Goal: Task Accomplishment & Management: Complete application form

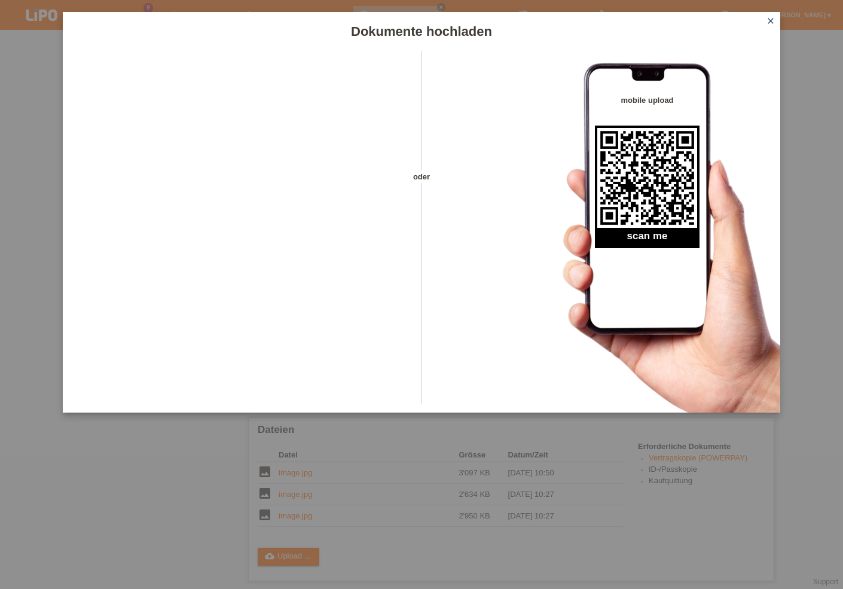
click at [210, 470] on div "Dokumente hochladen oder mobile upload scan me close" at bounding box center [421, 294] width 843 height 589
click at [767, 22] on icon "close" at bounding box center [771, 21] width 10 height 10
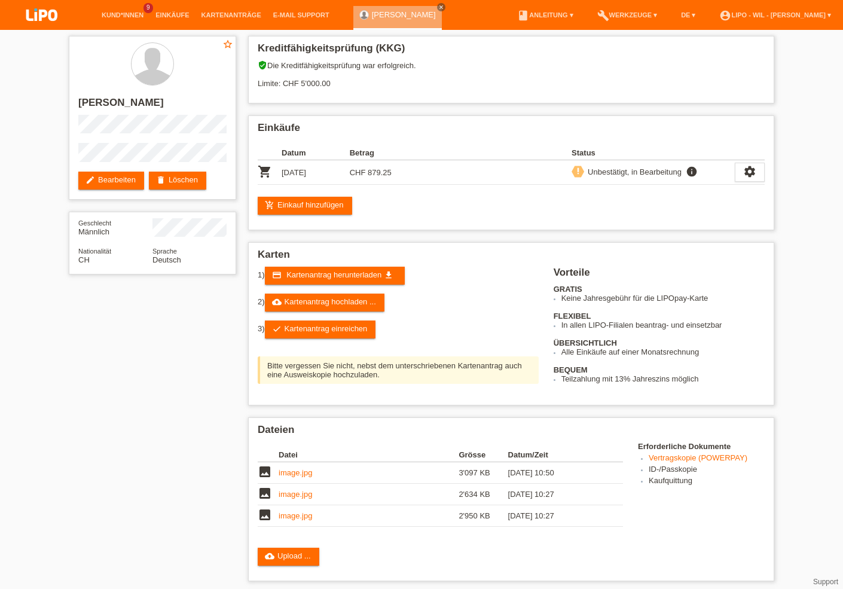
click at [200, 450] on div "star_border [PERSON_NAME] edit Bearbeiten delete Löschen Geschlecht Männlich Na…" at bounding box center [422, 411] width 718 height 762
click at [291, 557] on link "cloud_upload Upload ..." at bounding box center [289, 557] width 62 height 18
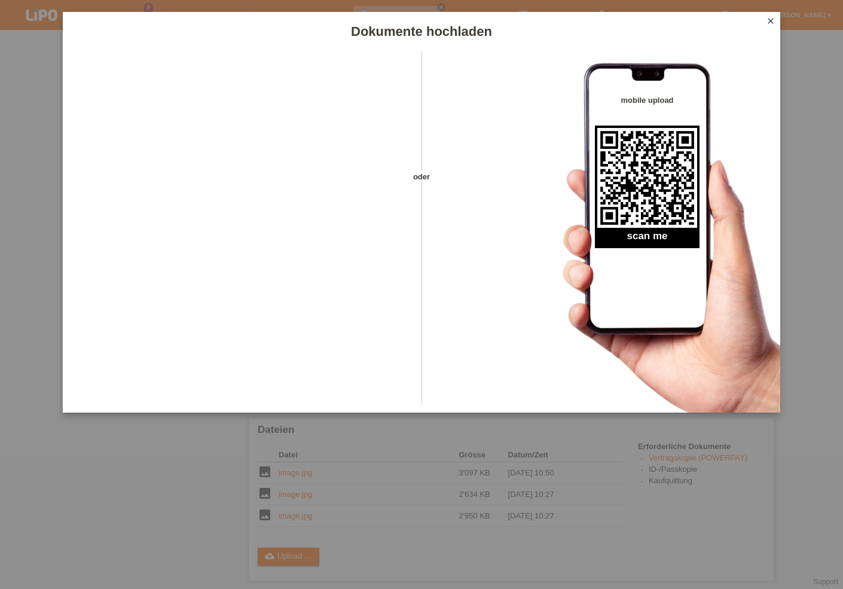
click at [771, 22] on icon "close" at bounding box center [771, 21] width 10 height 10
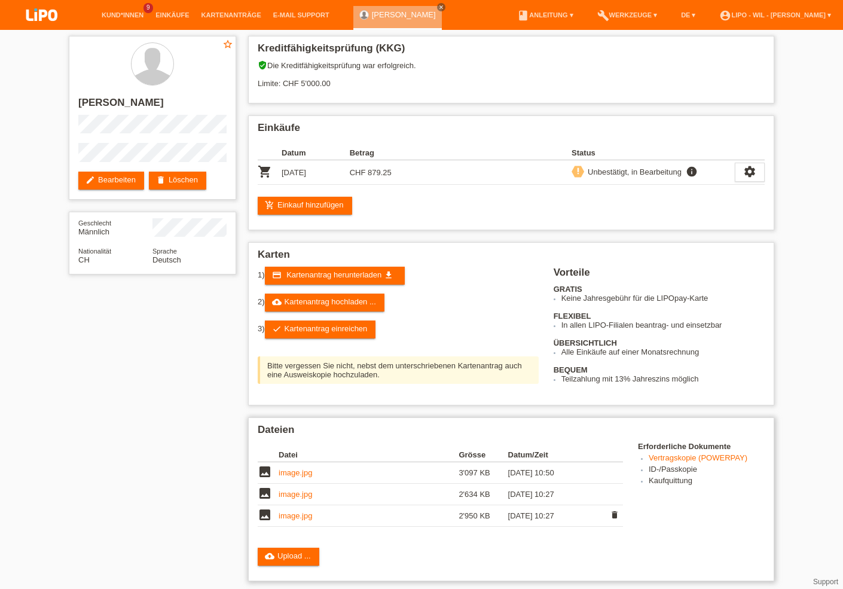
click at [283, 520] on link "image.jpg" at bounding box center [295, 515] width 33 height 9
click at [301, 477] on link "image.jpg" at bounding box center [295, 472] width 33 height 9
click at [296, 562] on link "cloud_upload Upload ..." at bounding box center [289, 557] width 62 height 18
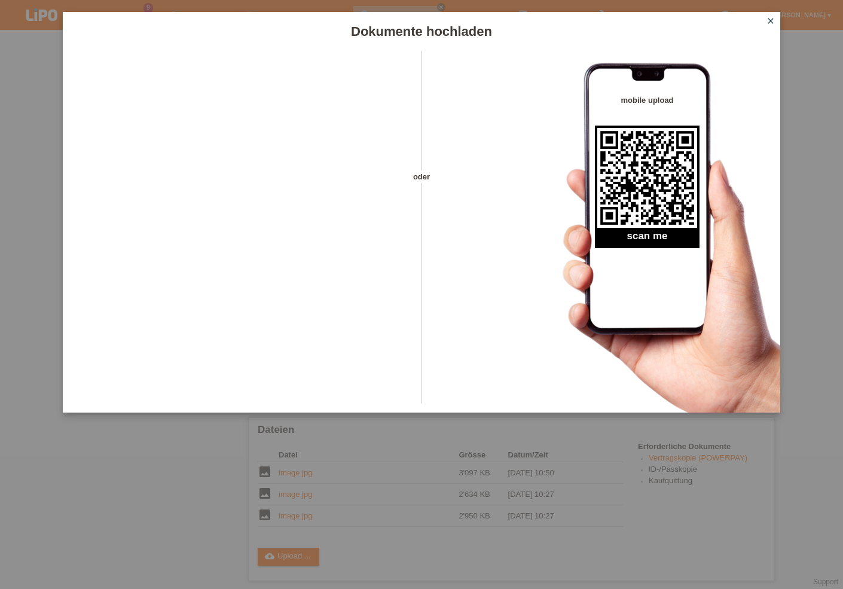
click at [773, 21] on icon "close" at bounding box center [771, 21] width 10 height 10
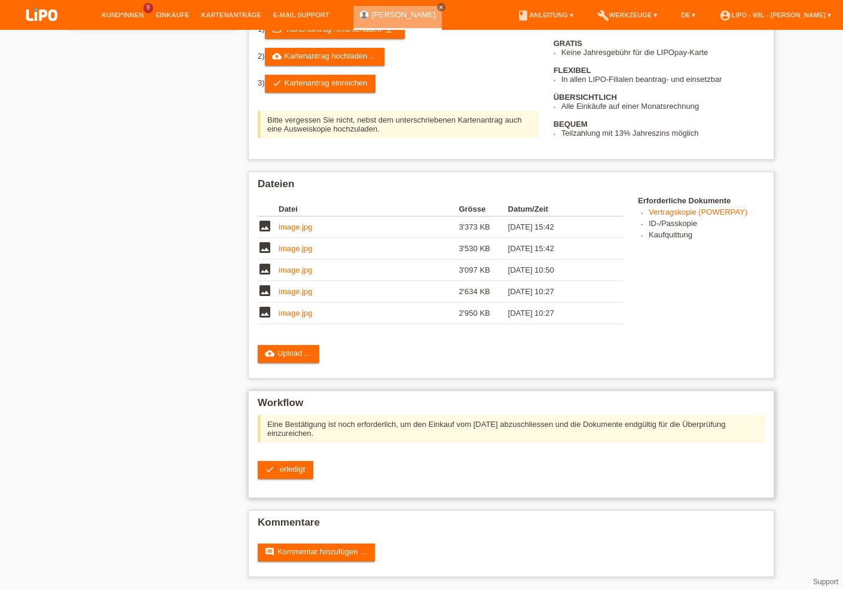
scroll to position [256, 0]
click at [295, 468] on span "erledigt" at bounding box center [293, 469] width 26 height 9
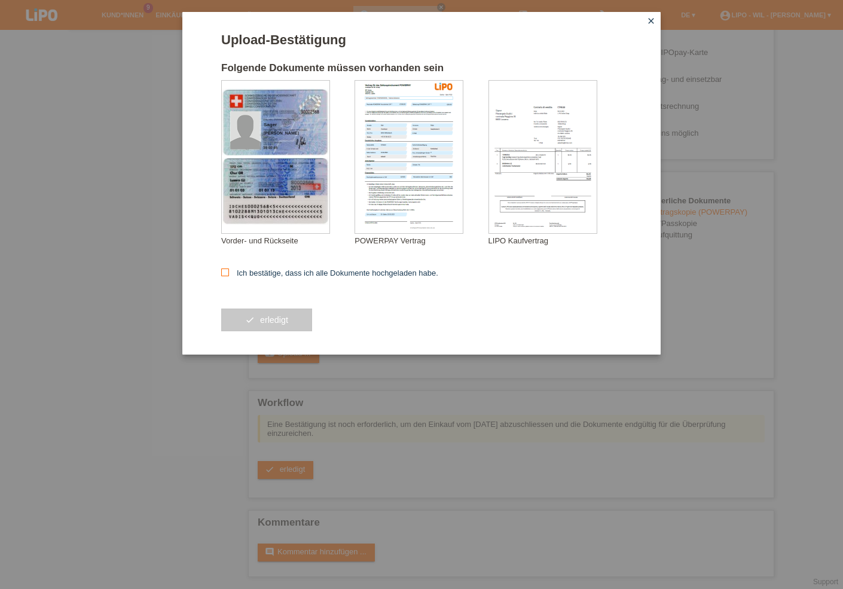
click at [227, 273] on icon at bounding box center [225, 272] width 8 height 8
click at [227, 273] on input "Ich bestätige, dass ich alle Dokumente hochgeladen habe." at bounding box center [225, 272] width 8 height 8
checkbox input "true"
click at [258, 322] on button "check erledigt" at bounding box center [266, 320] width 91 height 23
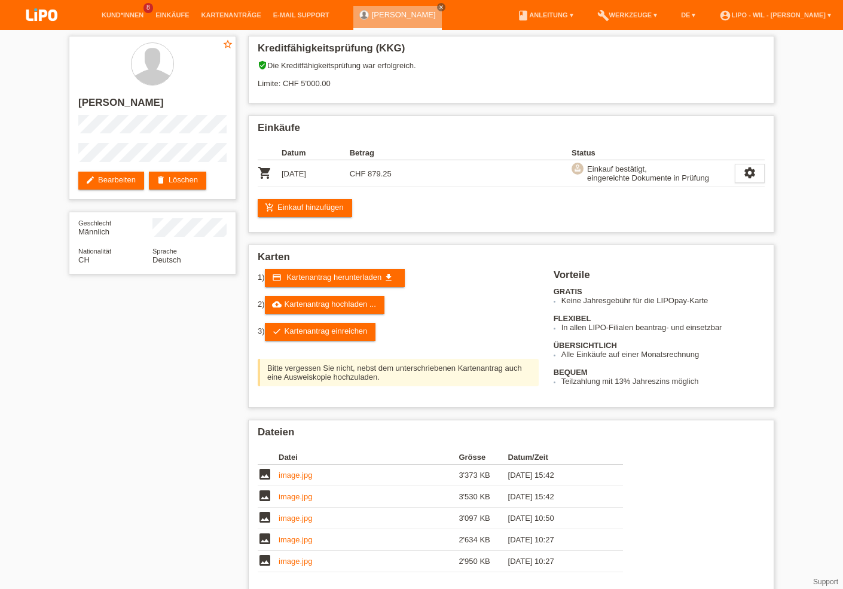
click at [798, 306] on div "star_border [PERSON_NAME] edit Bearbeiten delete Löschen Geschlecht Männlich Na…" at bounding box center [421, 377] width 843 height 694
click at [789, 188] on div "star_border [PERSON_NAME] edit Bearbeiten delete Löschen Geschlecht Männlich Na…" at bounding box center [421, 377] width 843 height 694
click at [773, 13] on link "account_circle LIPO - Wil - [PERSON_NAME] ▾" at bounding box center [775, 14] width 124 height 7
click at [712, 81] on link "Logout" at bounding box center [718, 85] width 24 height 9
